Goal: Task Accomplishment & Management: Manage account settings

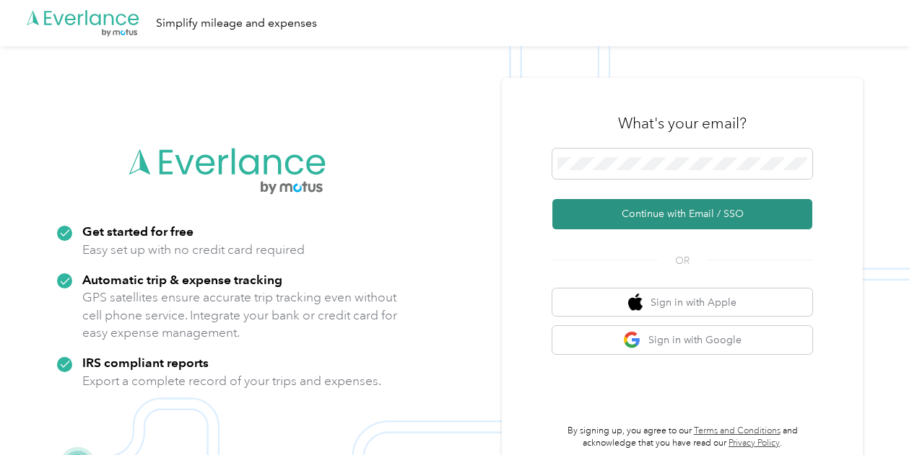
click at [661, 217] on button "Continue with Email / SSO" at bounding box center [682, 214] width 260 height 30
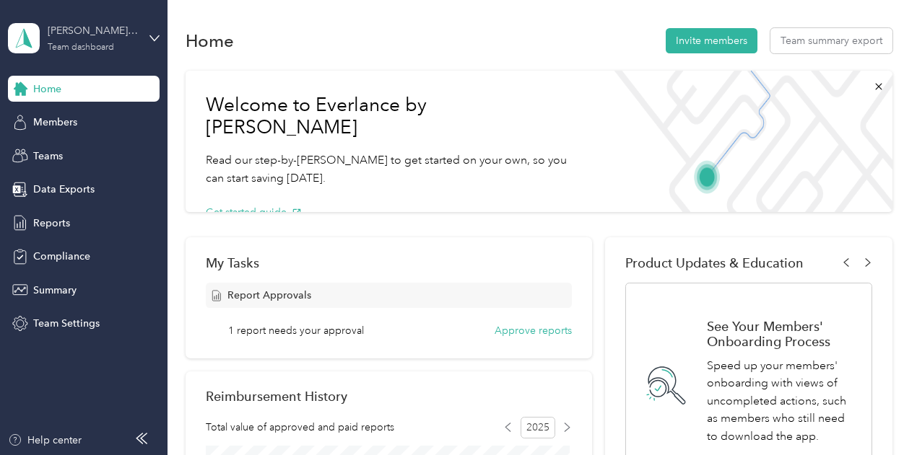
click at [107, 45] on div "Team dashboard" at bounding box center [81, 47] width 66 height 9
click at [99, 115] on div "Team dashboard" at bounding box center [241, 118] width 447 height 25
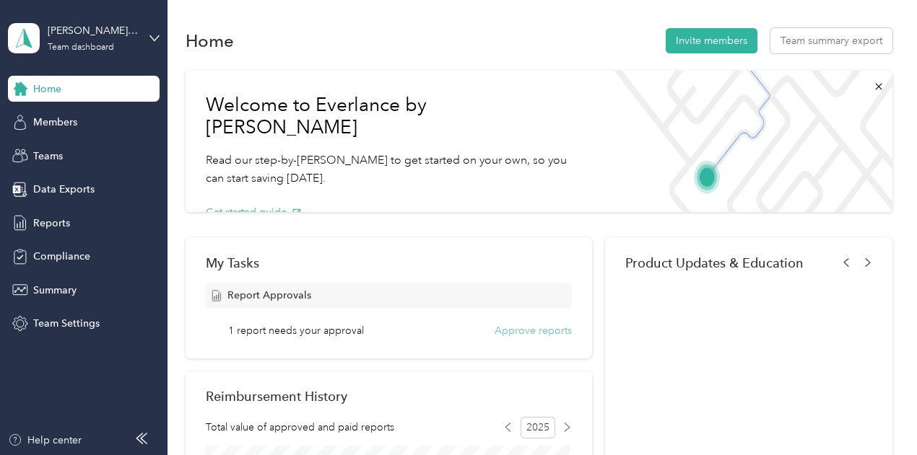
click at [523, 333] on button "Approve reports" at bounding box center [532, 330] width 77 height 15
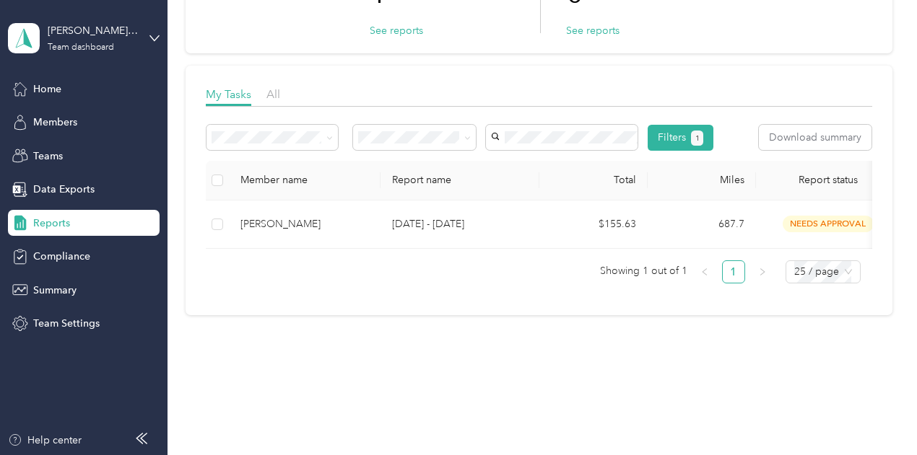
scroll to position [144, 0]
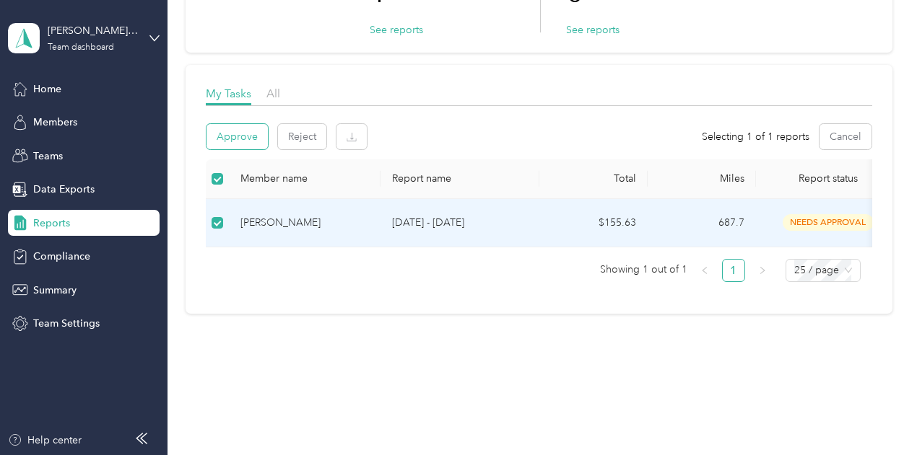
click at [248, 139] on button "Approve" at bounding box center [236, 136] width 61 height 25
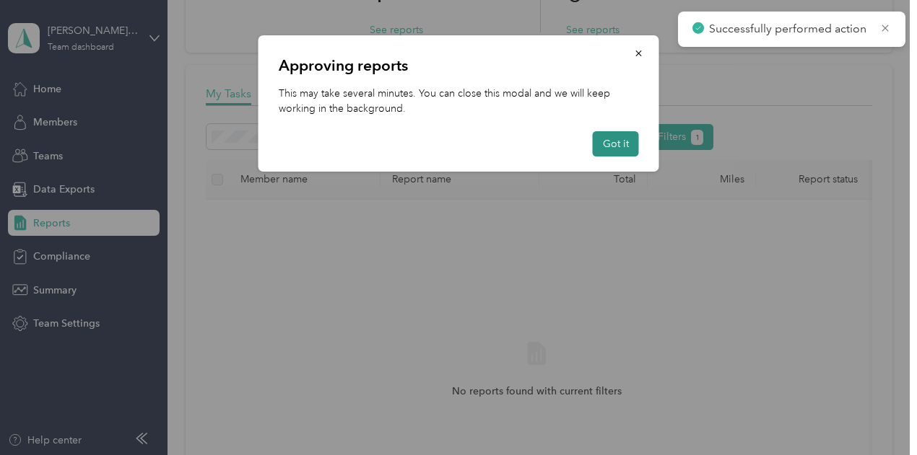
click at [611, 144] on button "Got it" at bounding box center [615, 143] width 46 height 25
